Goal: Information Seeking & Learning: Compare options

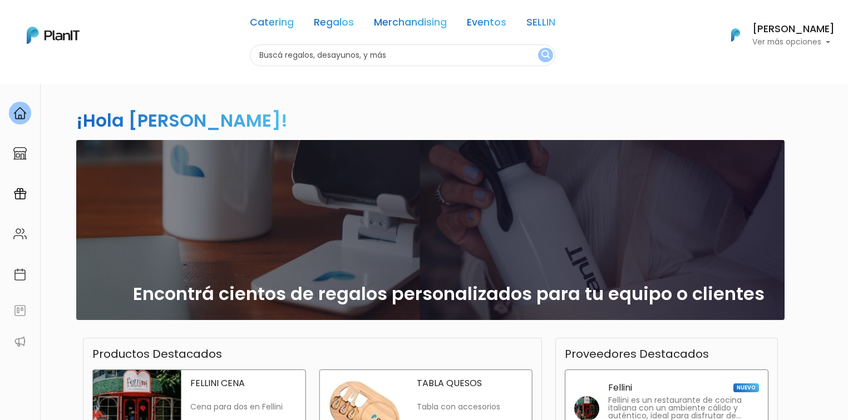
click at [206, 124] on h2 "¡Hola Josefina Suárez!" at bounding box center [181, 120] width 211 height 25
click at [486, 22] on link "Eventos" at bounding box center [486, 24] width 39 height 13
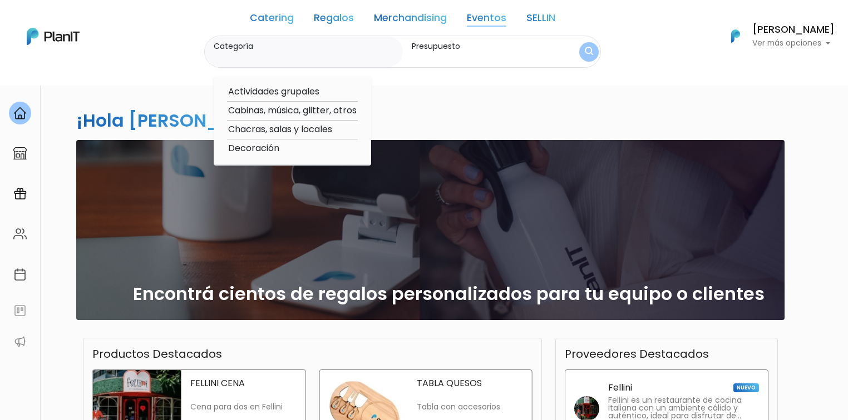
click at [309, 91] on option "Actividades grupales" at bounding box center [292, 92] width 131 height 14
type input "Actividades grupales"
type input "$0 - $1000"
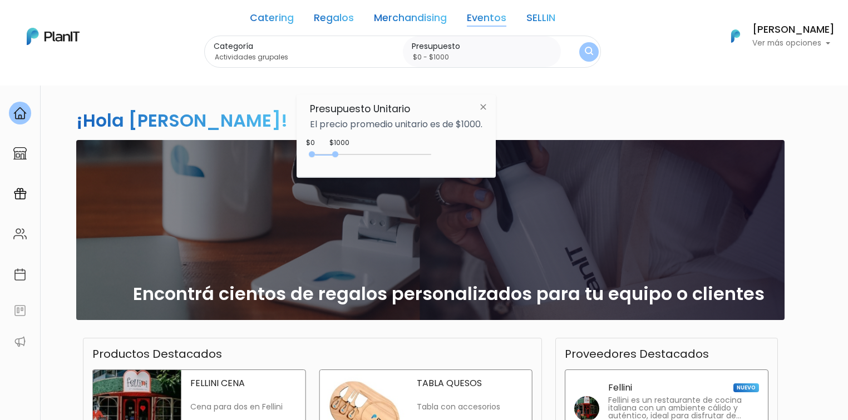
click at [562, 52] on div "Categoría Actividades grupales Actividades grupales Cabinas, música, glitter, o…" at bounding box center [402, 52] width 397 height 33
click at [562, 52] on button "submit" at bounding box center [588, 51] width 19 height 19
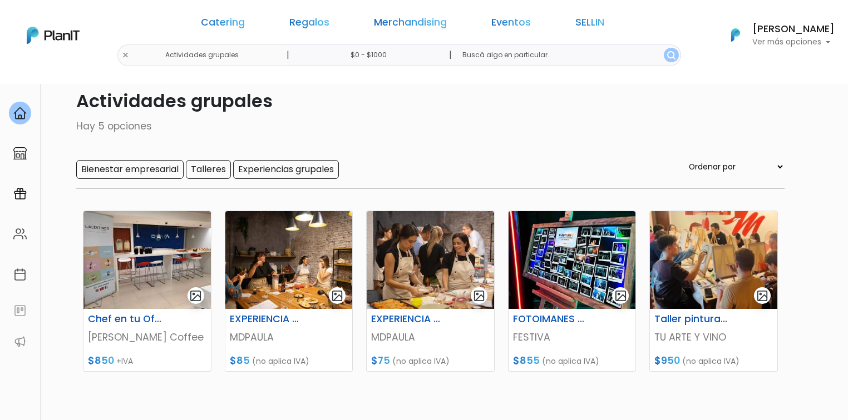
click at [127, 299] on img at bounding box center [146, 260] width 127 height 98
click at [291, 263] on img at bounding box center [288, 260] width 127 height 98
click at [566, 267] on img at bounding box center [571, 260] width 127 height 98
click at [703, 321] on h6 "Taller pintura en la oficina" at bounding box center [691, 320] width 88 height 12
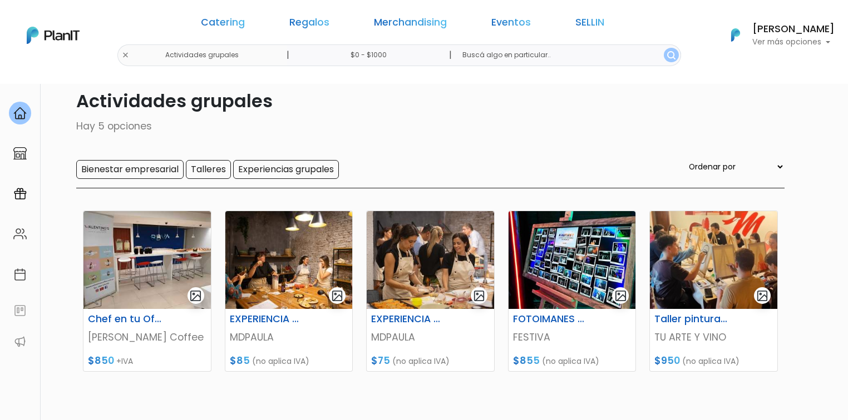
scroll to position [172, 0]
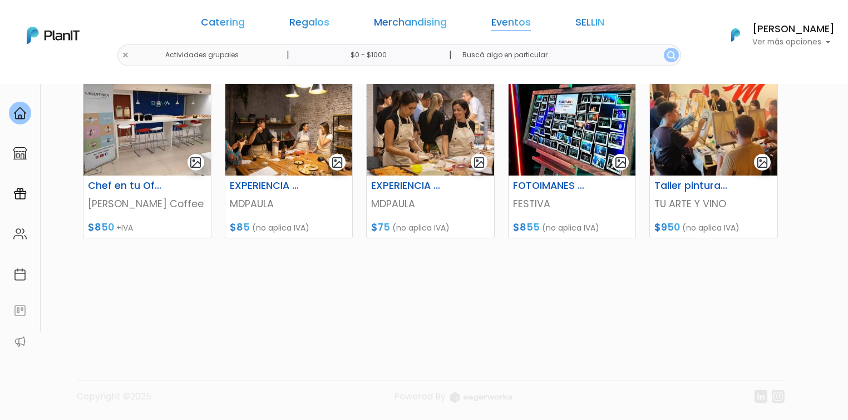
click at [494, 20] on link "Eventos" at bounding box center [510, 24] width 39 height 13
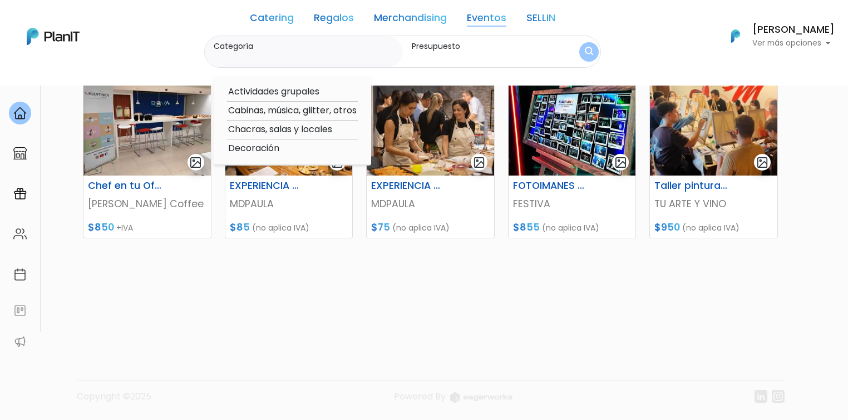
click at [301, 91] on option "Actividades grupales" at bounding box center [292, 92] width 131 height 14
type input "Actividades grupales"
type input "$0 - $1000"
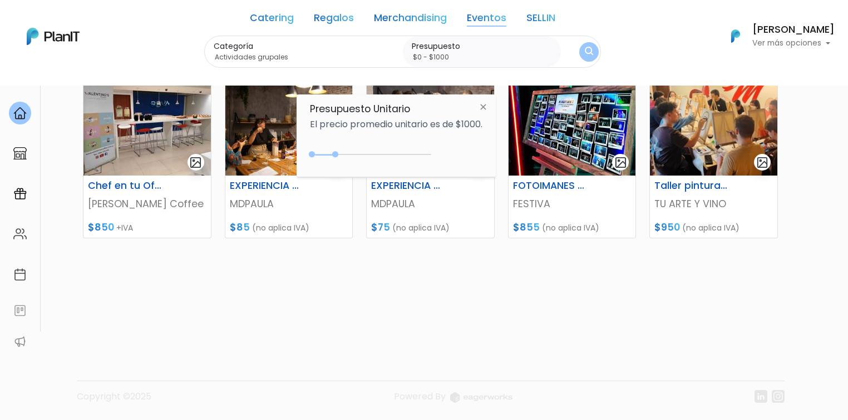
click at [496, 18] on link "Eventos" at bounding box center [486, 19] width 39 height 13
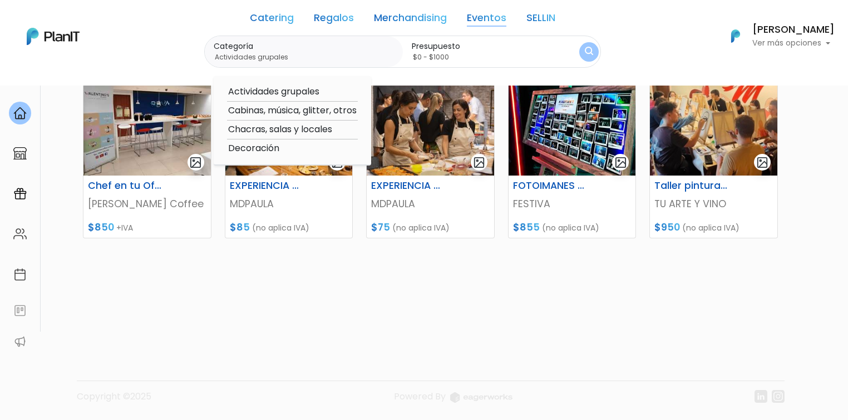
click at [329, 110] on option "Cabinas, música, glitter, otros" at bounding box center [292, 111] width 131 height 14
type input "Cabinas, música, glitter, otros"
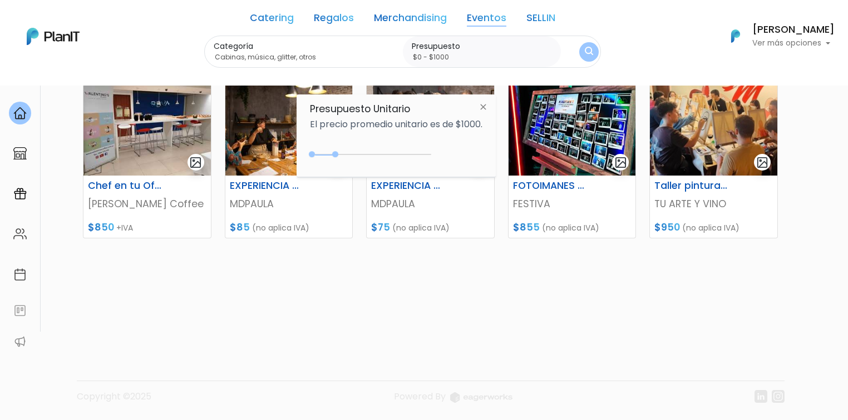
click at [592, 53] on img "submit" at bounding box center [589, 52] width 8 height 11
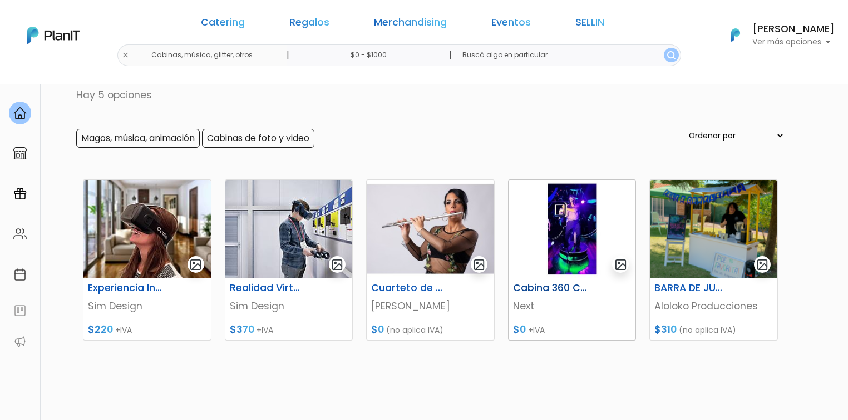
scroll to position [70, 0]
click at [491, 26] on link "Eventos" at bounding box center [510, 24] width 39 height 13
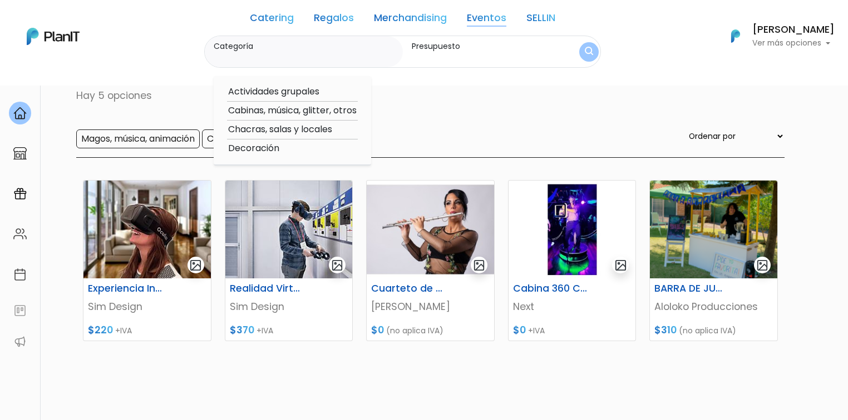
click at [168, 116] on div "Eventos Cabinas, música, glitter, otros Hay 5 opciones Magos, música, animación…" at bounding box center [423, 99] width 721 height 117
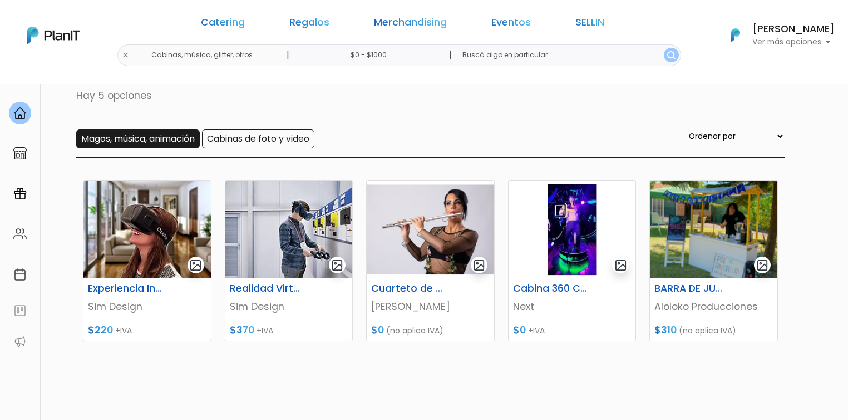
click at [173, 140] on input "Magos, música, animación" at bounding box center [137, 139] width 123 height 19
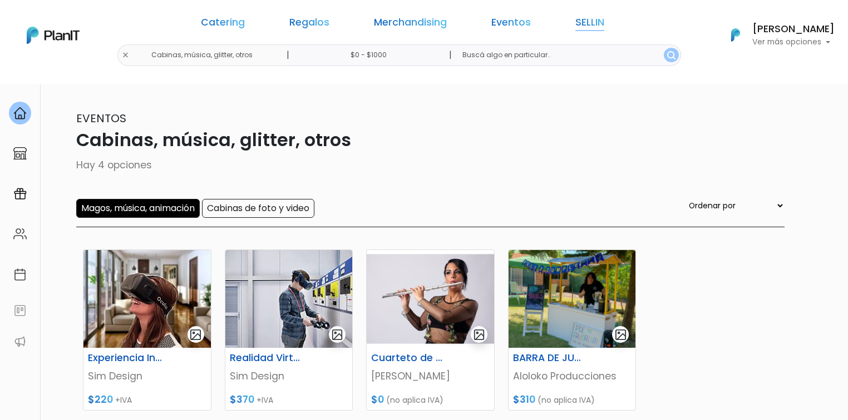
click at [575, 25] on link "SELLIN" at bounding box center [589, 24] width 29 height 13
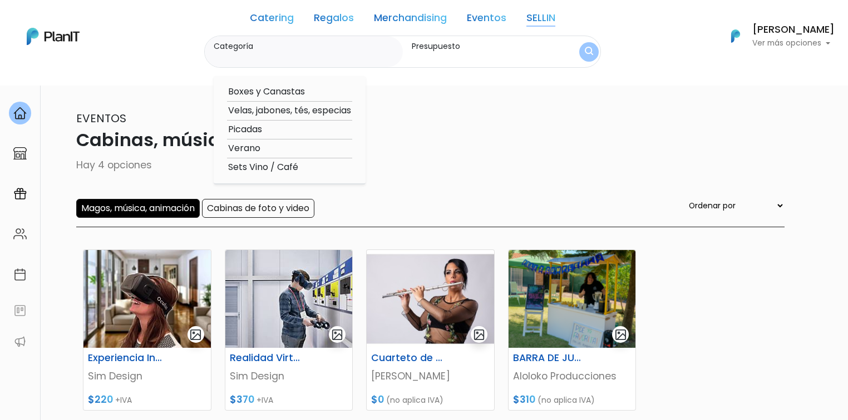
click at [426, 118] on p "Eventos" at bounding box center [423, 118] width 721 height 17
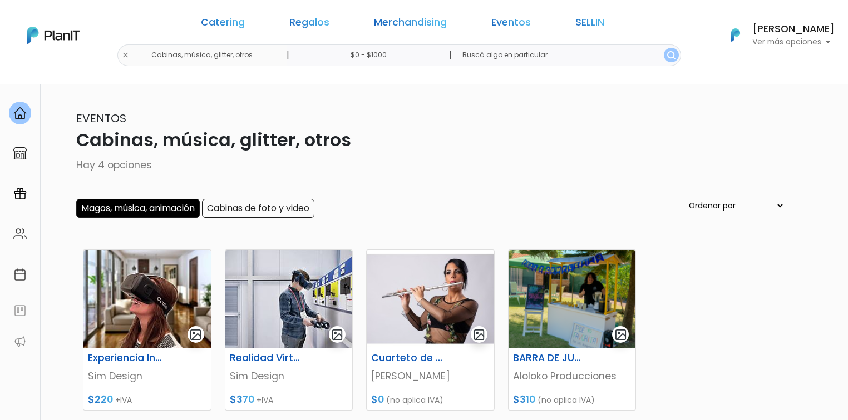
click at [245, 18] on link "Catering" at bounding box center [223, 24] width 44 height 13
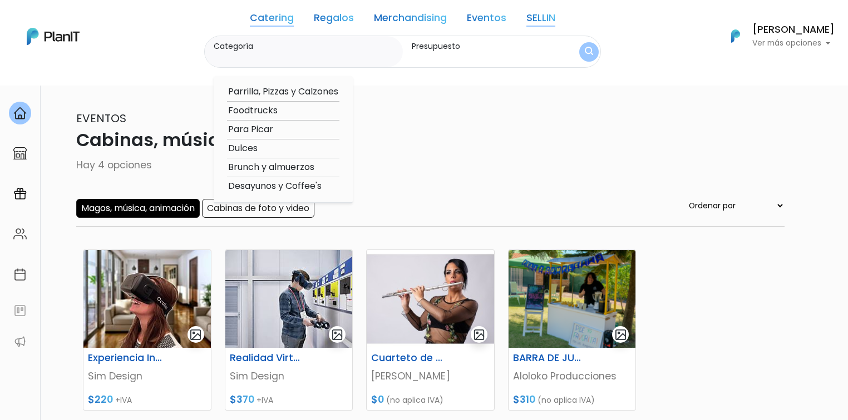
click at [305, 94] on option "Parrilla, Pizzas y Calzones" at bounding box center [283, 92] width 112 height 14
type input "Parrilla, Pizzas y Calzones"
type input "$0 - $1000"
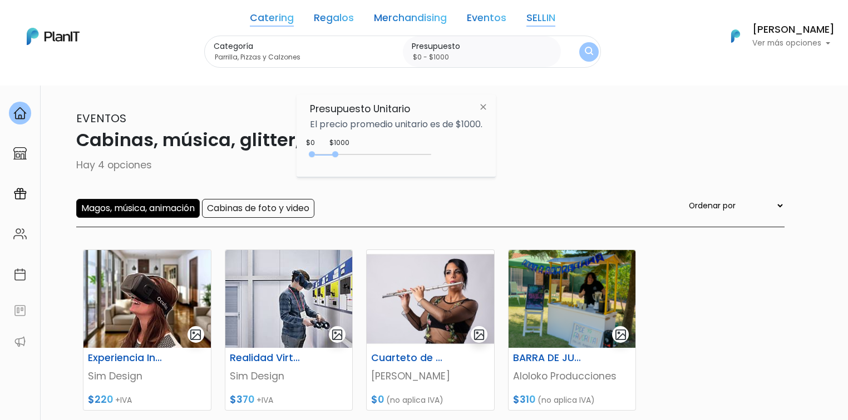
click at [596, 51] on button "submit" at bounding box center [588, 51] width 19 height 19
